Goal: Check status: Check status

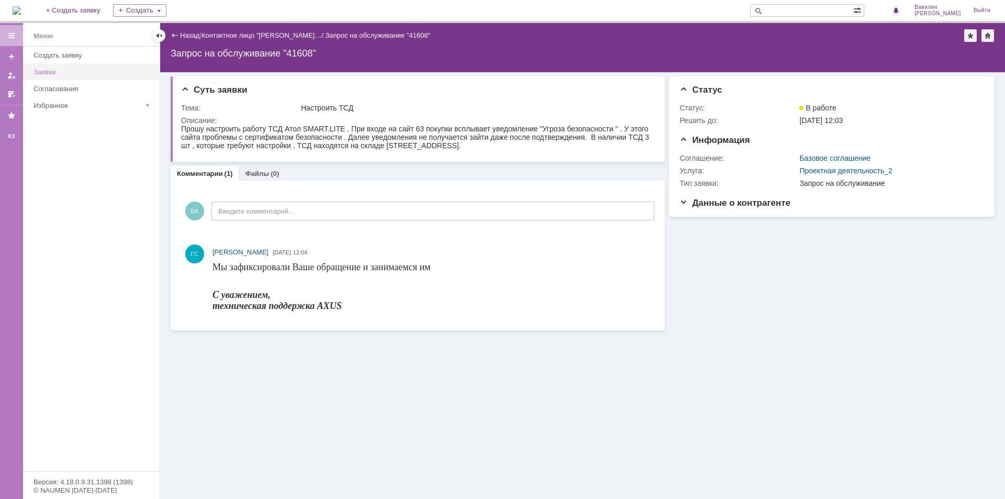
click at [52, 75] on div "Заявки" at bounding box center [93, 72] width 119 height 8
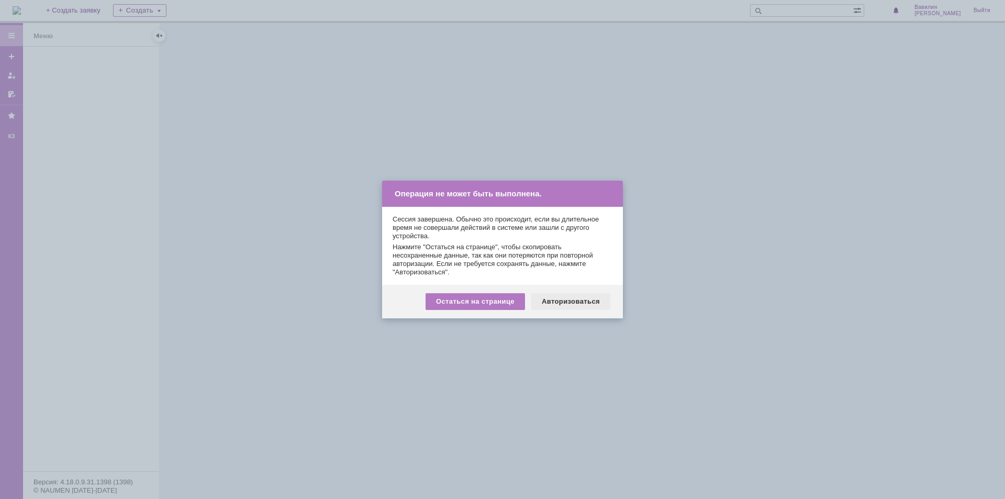
click at [563, 301] on div "Авторизоваться" at bounding box center [570, 301] width 79 height 17
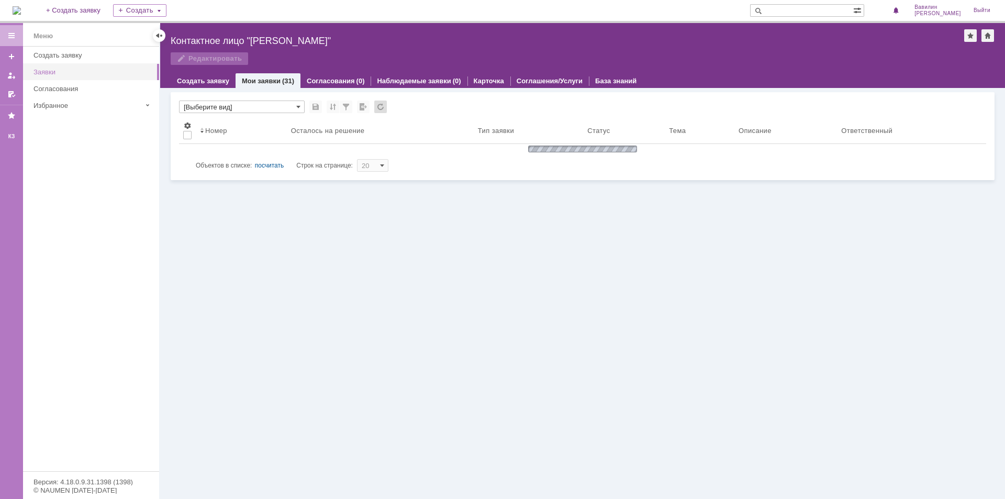
click at [54, 69] on div "Заявки" at bounding box center [93, 72] width 119 height 8
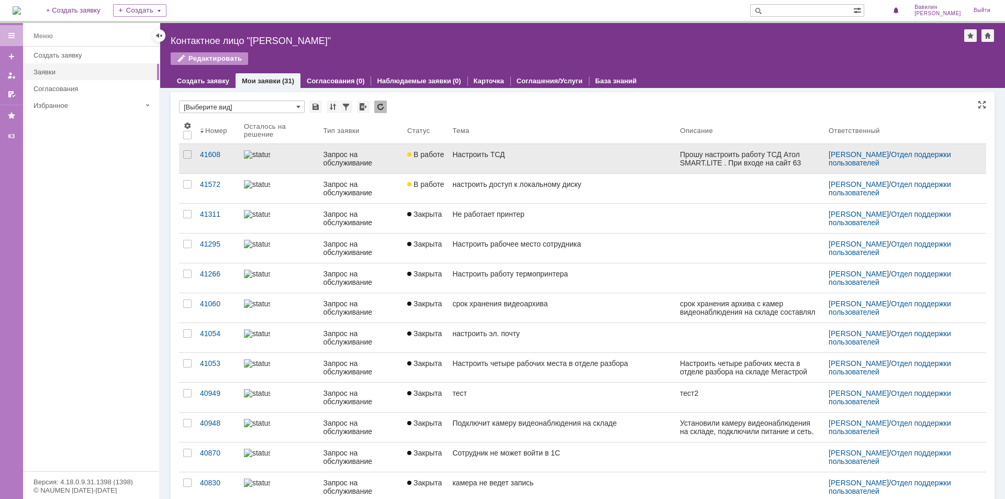
click at [348, 157] on div "Запрос на обслуживание" at bounding box center [361, 158] width 76 height 17
